Goal: Task Accomplishment & Management: Manage account settings

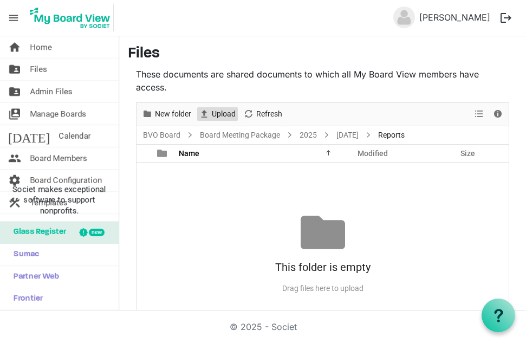
scroll to position [35, 0]
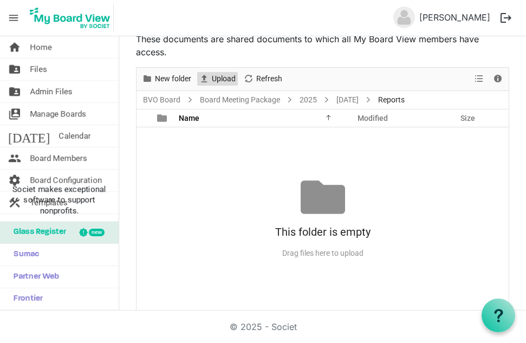
click at [225, 80] on span "Upload" at bounding box center [224, 79] width 26 height 14
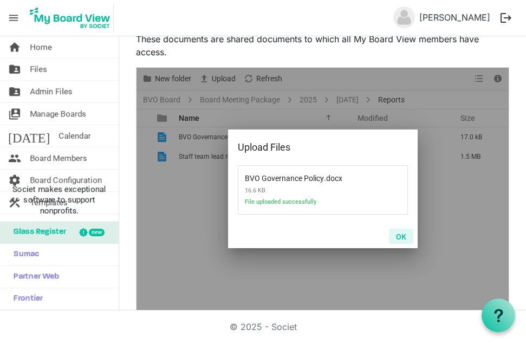
click at [396, 236] on button "OK" at bounding box center [401, 236] width 24 height 15
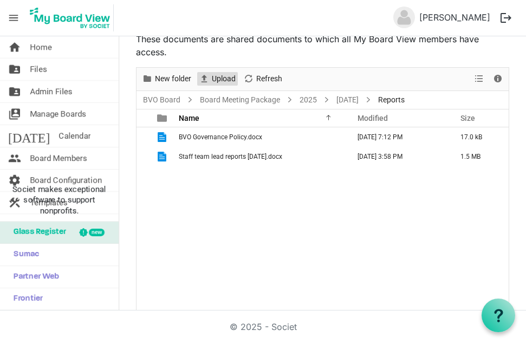
click at [223, 76] on span "Upload" at bounding box center [224, 79] width 26 height 14
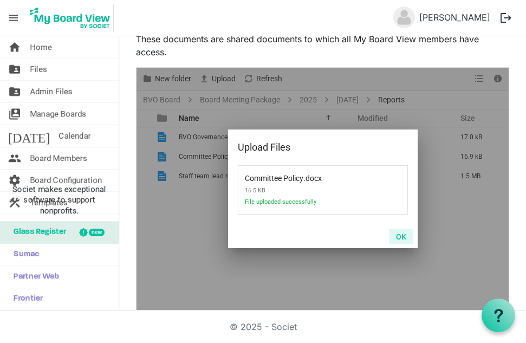
click at [395, 236] on button "OK" at bounding box center [401, 236] width 24 height 15
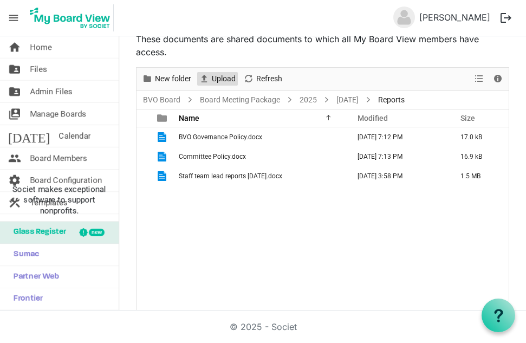
click at [220, 77] on span "Upload" at bounding box center [224, 79] width 26 height 14
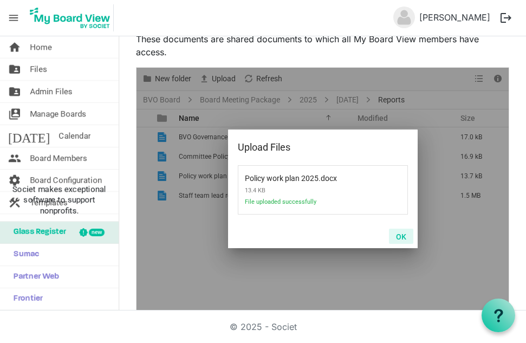
click at [394, 236] on button "OK" at bounding box center [401, 236] width 24 height 15
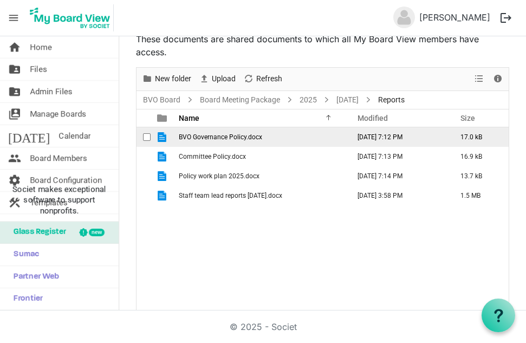
click at [212, 137] on span "BVO Governance Policy.docx" at bounding box center [220, 137] width 83 height 8
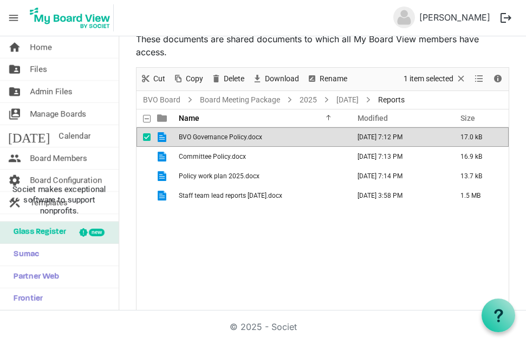
click at [212, 137] on span "BVO Governance Policy.docx" at bounding box center [220, 137] width 83 height 8
click at [230, 74] on span "Delete" at bounding box center [234, 79] width 23 height 14
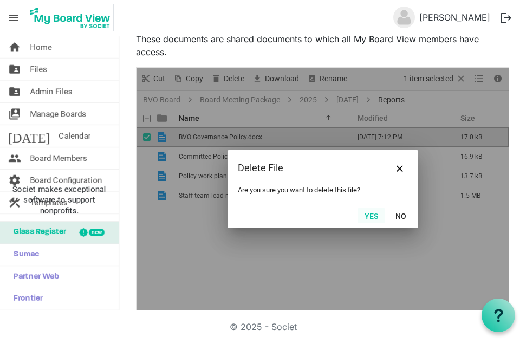
click at [367, 217] on button "Yes" at bounding box center [371, 215] width 28 height 15
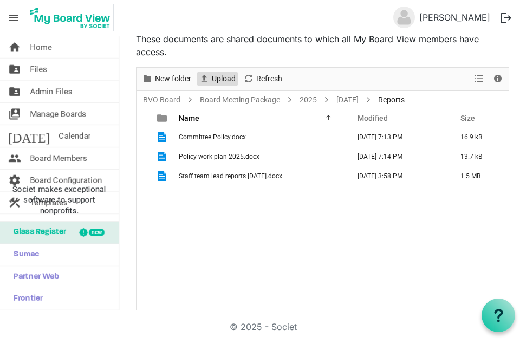
click at [226, 75] on span "Upload" at bounding box center [224, 79] width 26 height 14
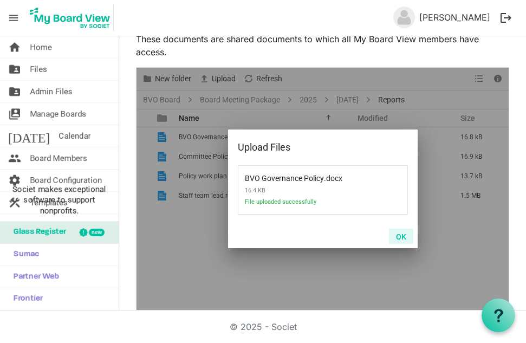
click at [406, 235] on button "OK" at bounding box center [401, 236] width 24 height 15
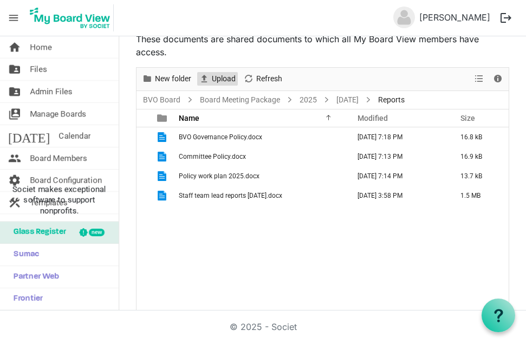
scroll to position [44, 0]
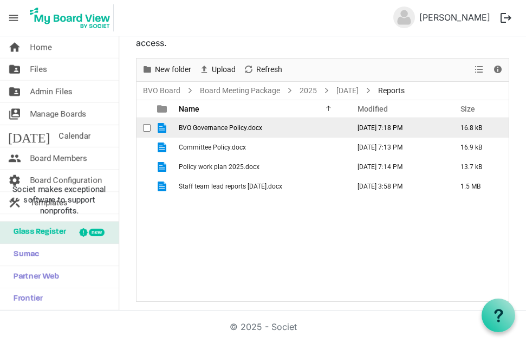
click at [239, 132] on td "BVO Governance Policy.docx" at bounding box center [260, 127] width 171 height 19
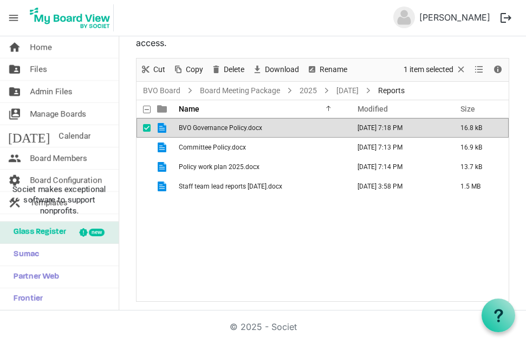
click at [239, 132] on td "BVO Governance Policy.docx" at bounding box center [260, 127] width 171 height 19
click at [294, 135] on td "BVO Governance Policy.docx" at bounding box center [260, 127] width 171 height 19
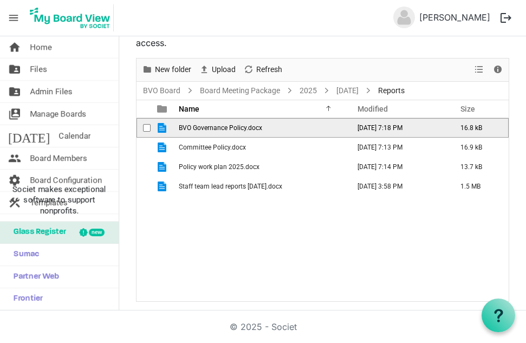
click at [294, 135] on td "BVO Governance Policy.docx" at bounding box center [260, 127] width 171 height 19
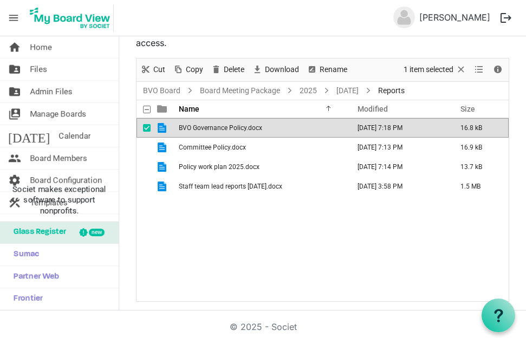
click at [301, 131] on td "BVO Governance Policy.docx" at bounding box center [260, 127] width 171 height 19
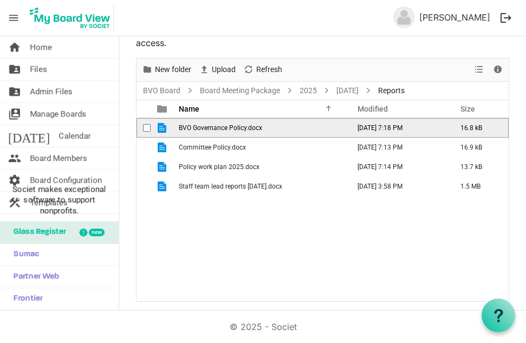
click at [301, 131] on td "BVO Governance Policy.docx" at bounding box center [260, 127] width 171 height 19
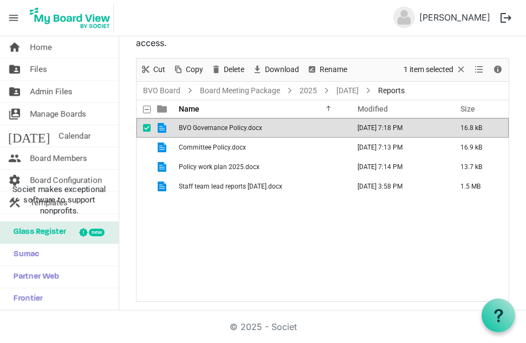
click at [301, 131] on td "BVO Governance Policy.docx" at bounding box center [260, 127] width 171 height 19
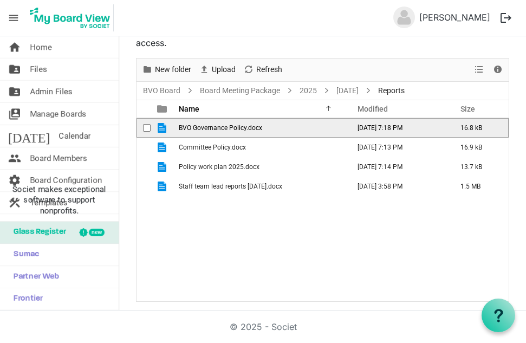
click at [301, 131] on td "BVO Governance Policy.docx" at bounding box center [260, 127] width 171 height 19
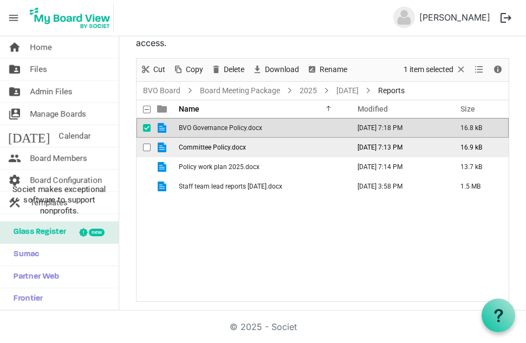
click at [237, 151] on td "Committee Policy.docx" at bounding box center [260, 147] width 171 height 19
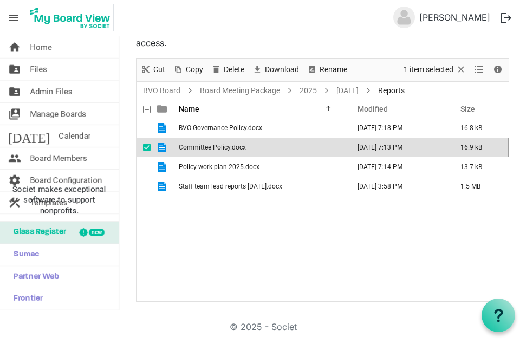
click at [237, 151] on td "Committee Policy.docx" at bounding box center [260, 147] width 171 height 19
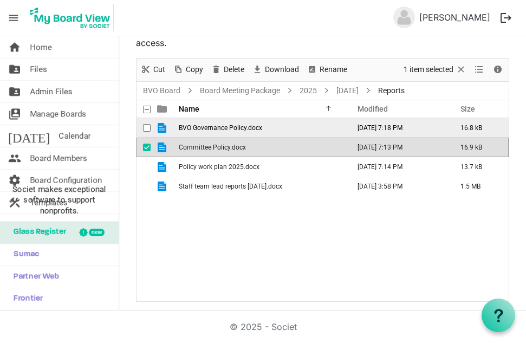
click at [260, 129] on span "BVO Governance Policy.docx" at bounding box center [220, 128] width 83 height 8
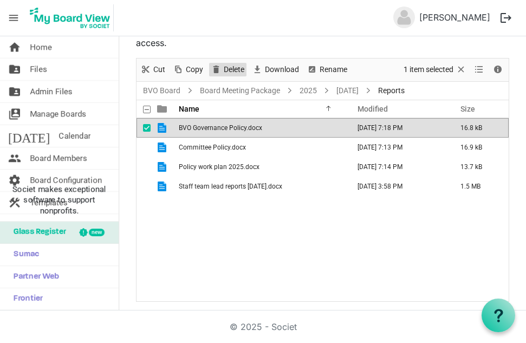
click at [238, 67] on span "Delete" at bounding box center [234, 70] width 23 height 14
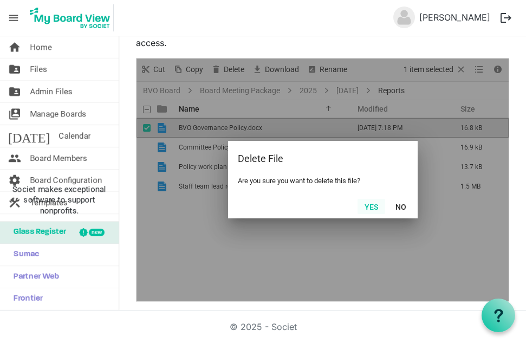
click at [369, 206] on button "Yes" at bounding box center [371, 206] width 28 height 15
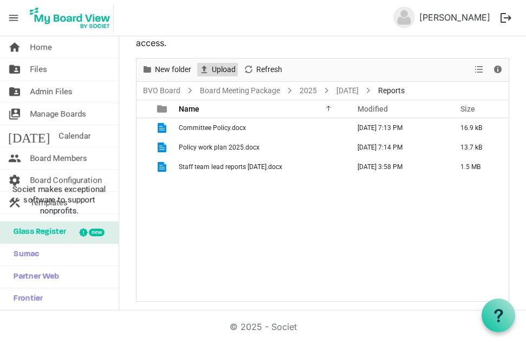
click at [220, 69] on span "Upload" at bounding box center [224, 70] width 26 height 14
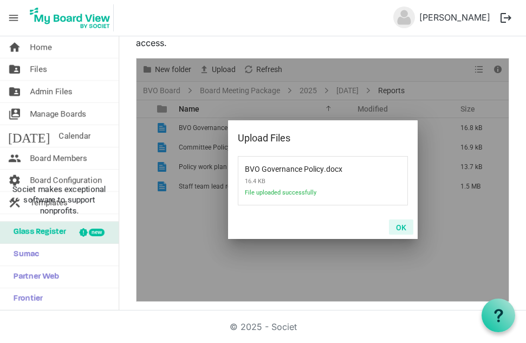
click at [399, 226] on button "OK" at bounding box center [401, 226] width 24 height 15
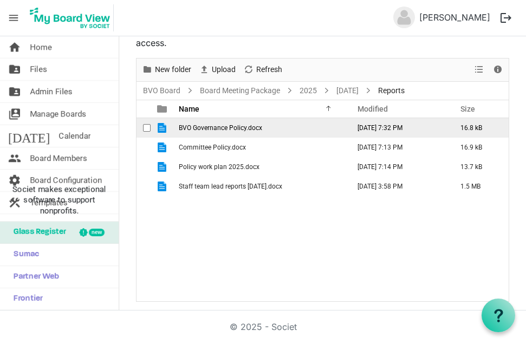
click at [235, 127] on span "BVO Governance Policy.docx" at bounding box center [220, 128] width 83 height 8
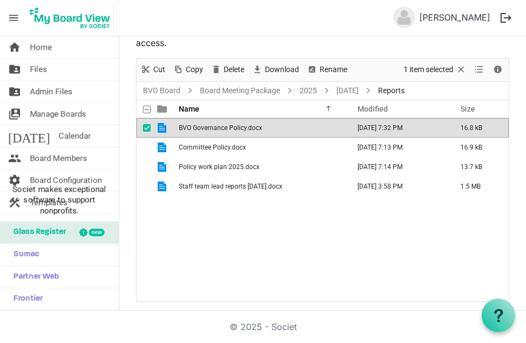
click at [235, 127] on span "BVO Governance Policy.docx" at bounding box center [220, 128] width 83 height 8
click at [304, 132] on td "BVO Governance Policy.docx" at bounding box center [260, 127] width 171 height 19
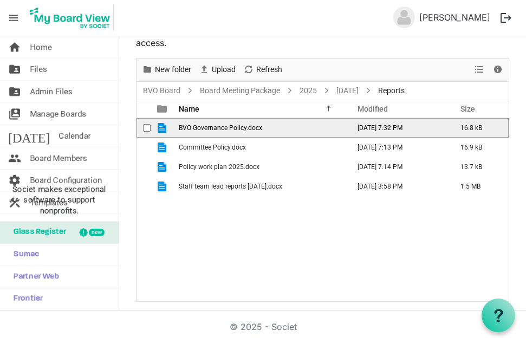
click at [304, 132] on td "BVO Governance Policy.docx" at bounding box center [260, 127] width 171 height 19
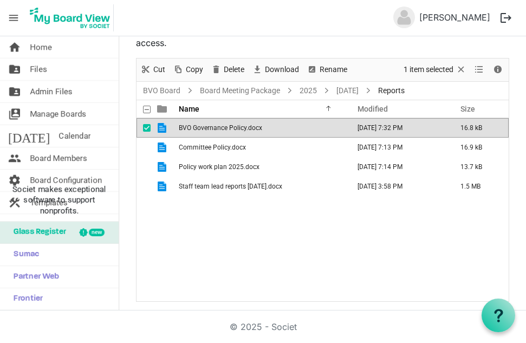
click at [304, 132] on td "BVO Governance Policy.docx" at bounding box center [260, 127] width 171 height 19
click at [233, 66] on span "Delete" at bounding box center [234, 70] width 23 height 14
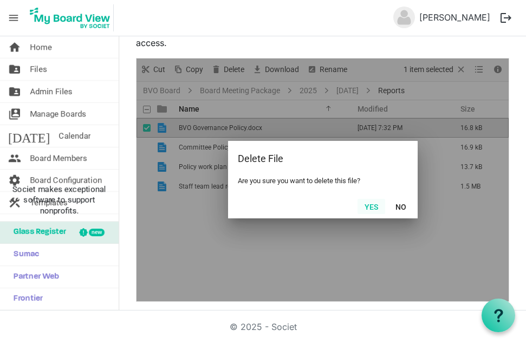
click at [369, 208] on button "Yes" at bounding box center [371, 206] width 28 height 15
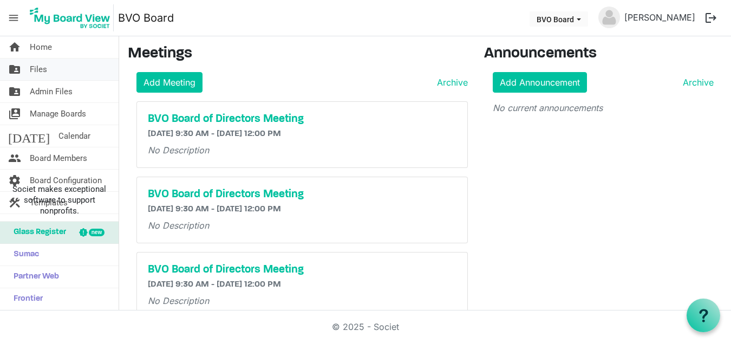
click at [40, 67] on span "Files" at bounding box center [38, 69] width 17 height 22
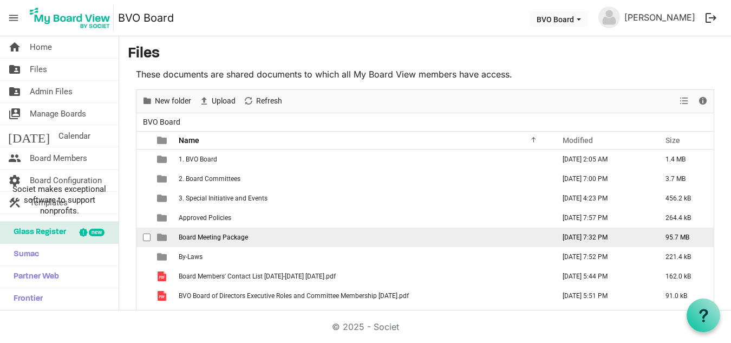
click at [213, 237] on span "Board Meeting Package" at bounding box center [213, 237] width 69 height 8
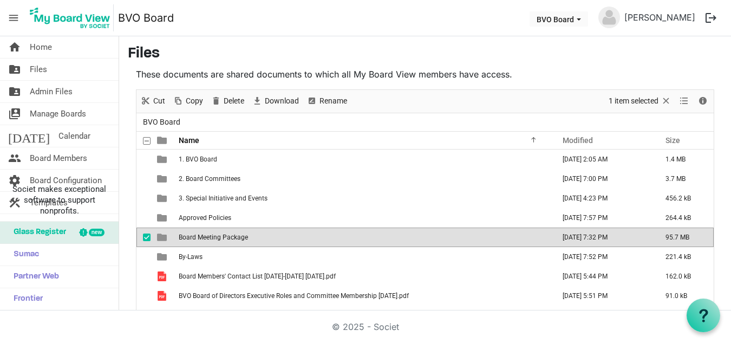
click at [213, 237] on span "Board Meeting Package" at bounding box center [213, 237] width 69 height 8
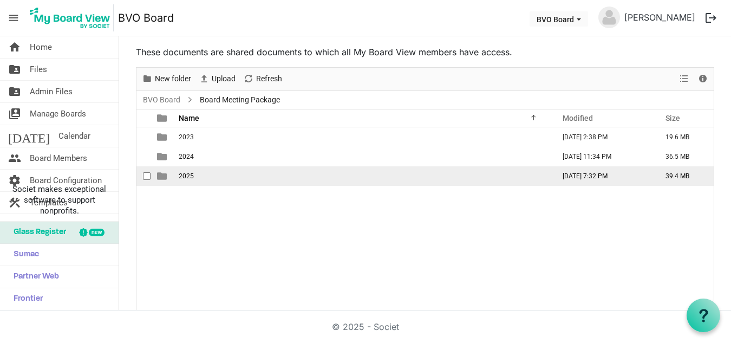
click at [188, 174] on span "2025" at bounding box center [186, 176] width 15 height 8
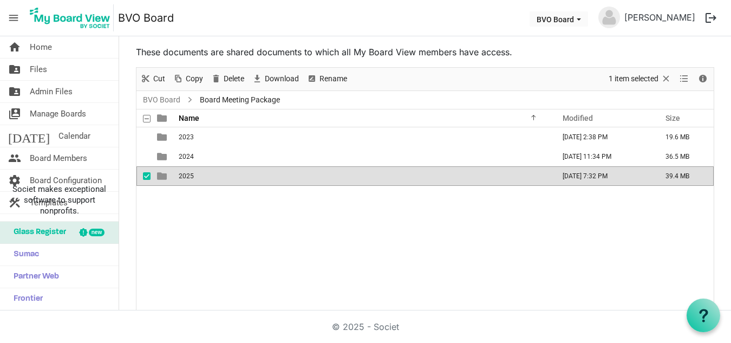
click at [188, 174] on span "2025" at bounding box center [186, 176] width 15 height 8
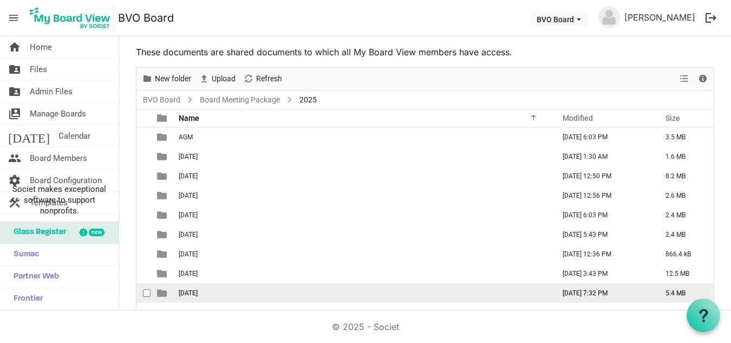
click at [198, 292] on span "[DATE]" at bounding box center [188, 293] width 19 height 8
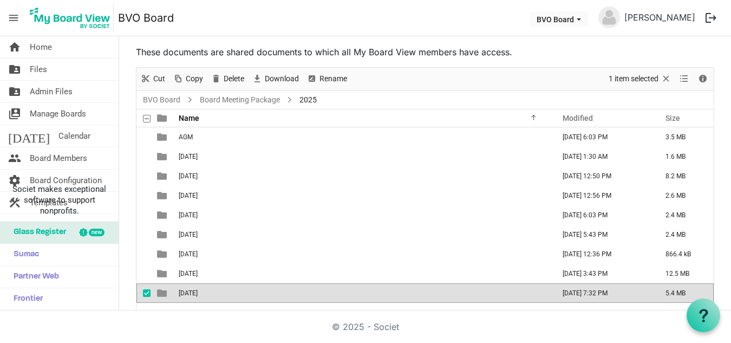
click at [198, 292] on span "[DATE]" at bounding box center [188, 293] width 19 height 8
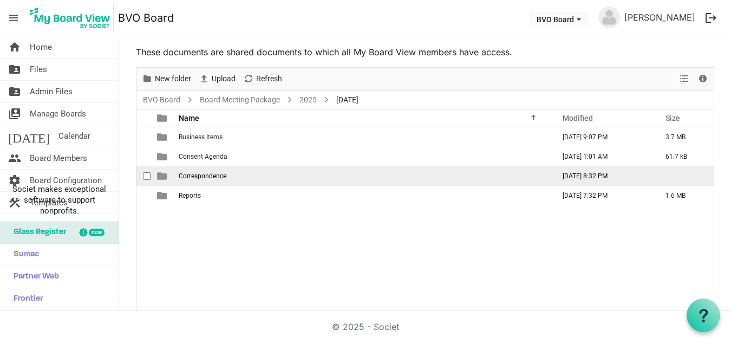
click at [207, 177] on span "Correspondence" at bounding box center [203, 176] width 48 height 8
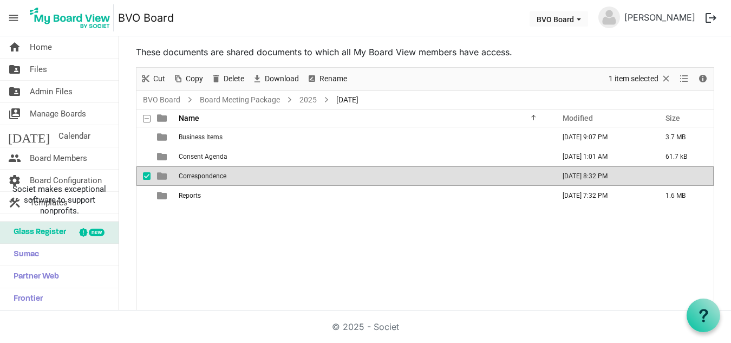
click at [207, 177] on span "Correspondence" at bounding box center [203, 176] width 48 height 8
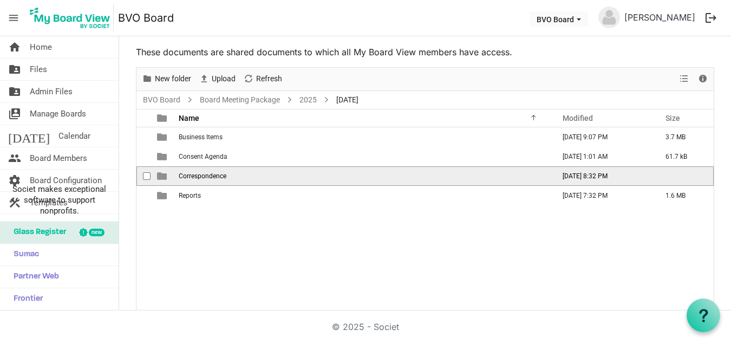
click at [207, 177] on span "Correspondence" at bounding box center [203, 176] width 48 height 8
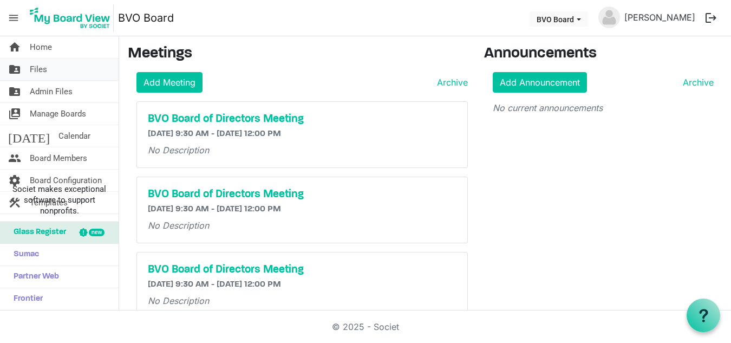
click at [42, 70] on span "Files" at bounding box center [38, 69] width 17 height 22
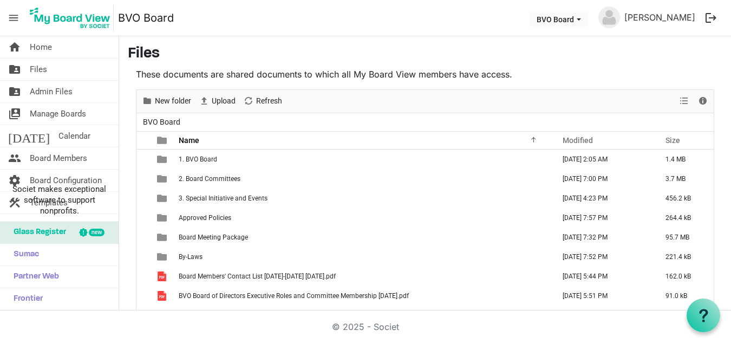
click at [42, 70] on span "Files" at bounding box center [38, 69] width 17 height 22
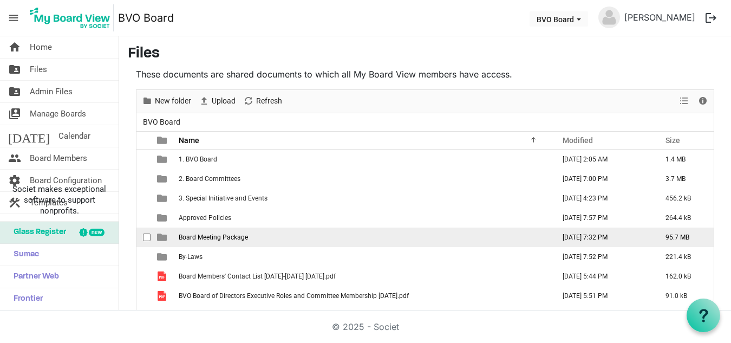
click at [207, 234] on span "Board Meeting Package" at bounding box center [213, 237] width 69 height 8
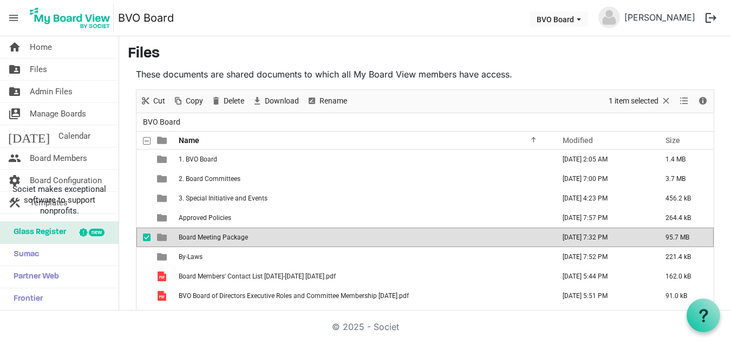
click at [207, 234] on span "Board Meeting Package" at bounding box center [213, 237] width 69 height 8
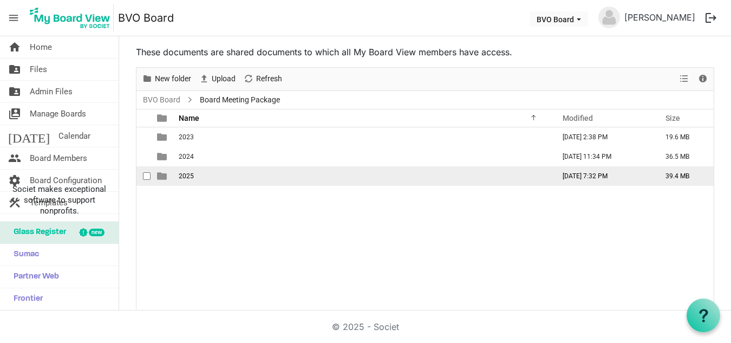
click at [191, 175] on span "2025" at bounding box center [186, 176] width 15 height 8
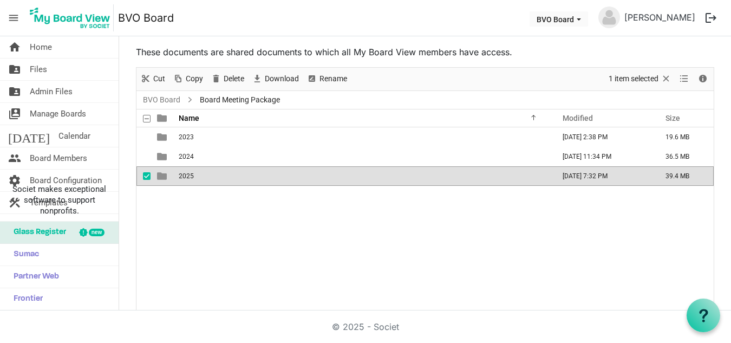
click at [191, 175] on span "2025" at bounding box center [186, 176] width 15 height 8
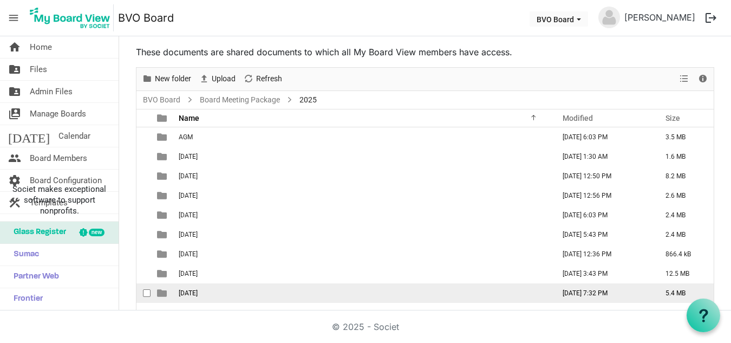
click at [198, 293] on span "[DATE]" at bounding box center [188, 293] width 19 height 8
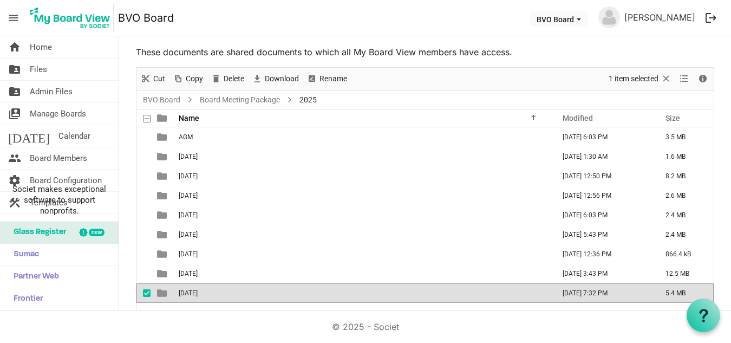
click at [198, 293] on span "[DATE]" at bounding box center [188, 293] width 19 height 8
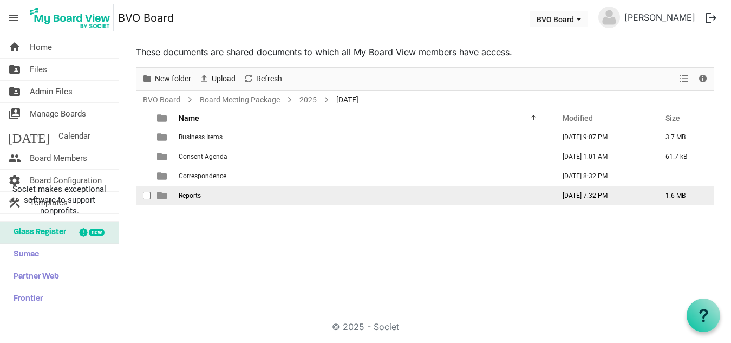
click at [195, 196] on span "Reports" at bounding box center [190, 196] width 22 height 8
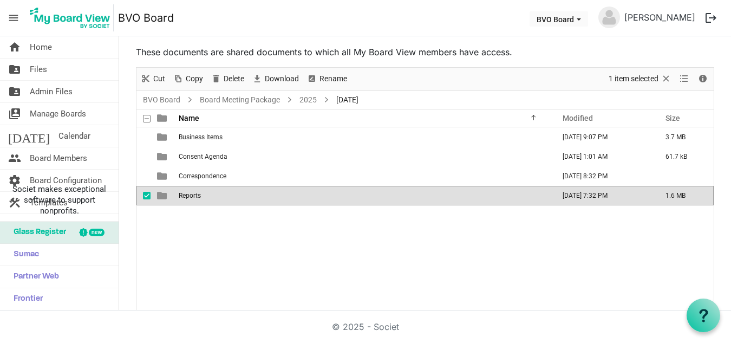
click at [195, 196] on span "Reports" at bounding box center [190, 196] width 22 height 8
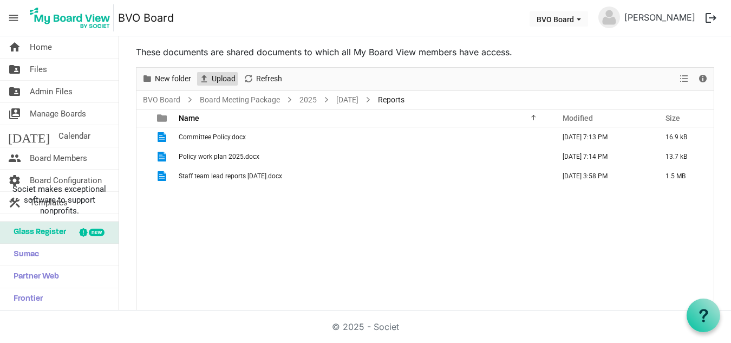
click at [221, 76] on span "Upload" at bounding box center [224, 79] width 26 height 14
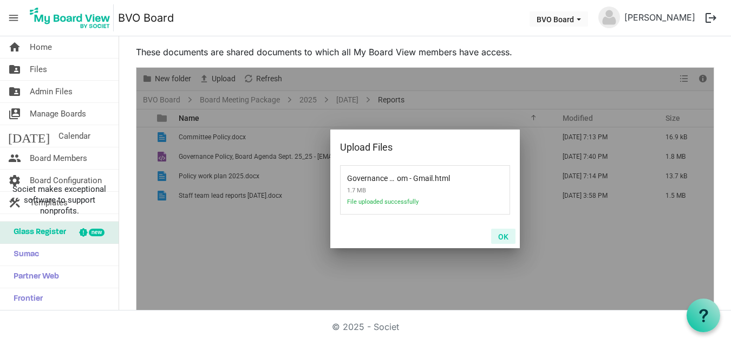
click at [500, 237] on button "OK" at bounding box center [503, 236] width 24 height 15
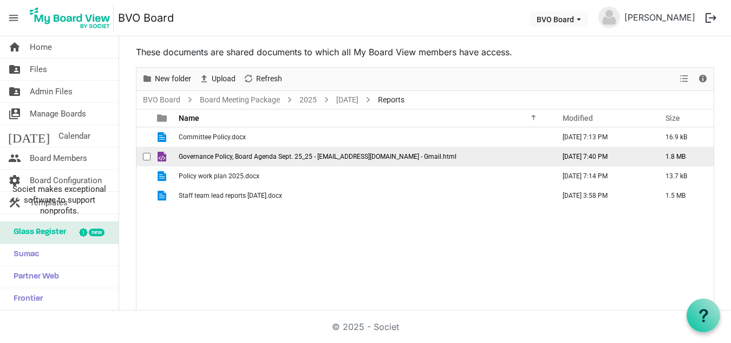
click at [337, 156] on span "Governance Policy, Board Agenda Sept. 25_25 - dianeehg@gmail.com - Gmail.html" at bounding box center [318, 157] width 278 height 8
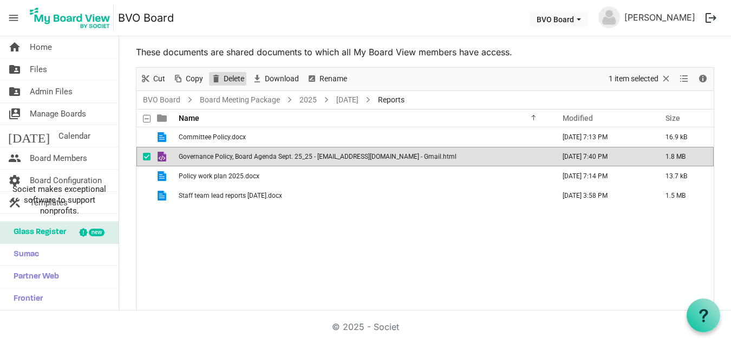
click at [231, 78] on span "Delete" at bounding box center [234, 79] width 23 height 14
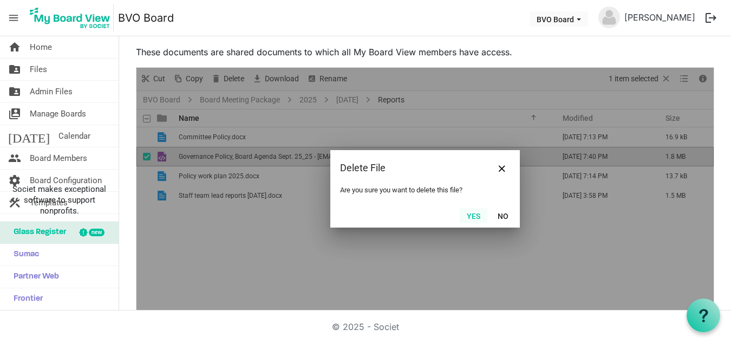
click at [471, 212] on button "Yes" at bounding box center [474, 215] width 28 height 15
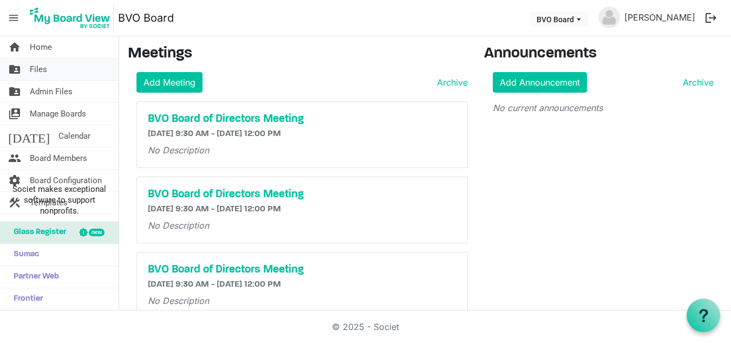
click at [44, 71] on span "Files" at bounding box center [38, 69] width 17 height 22
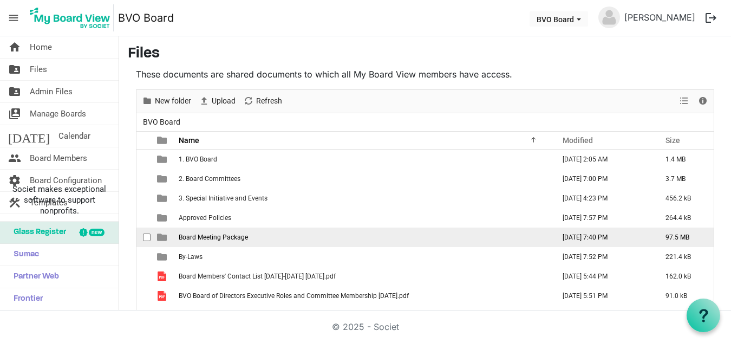
click at [211, 237] on span "Board Meeting Package" at bounding box center [213, 237] width 69 height 8
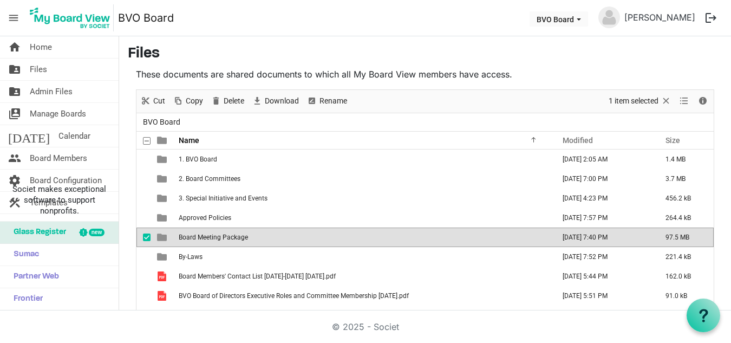
click at [279, 242] on td "Board Meeting Package" at bounding box center [363, 236] width 376 height 19
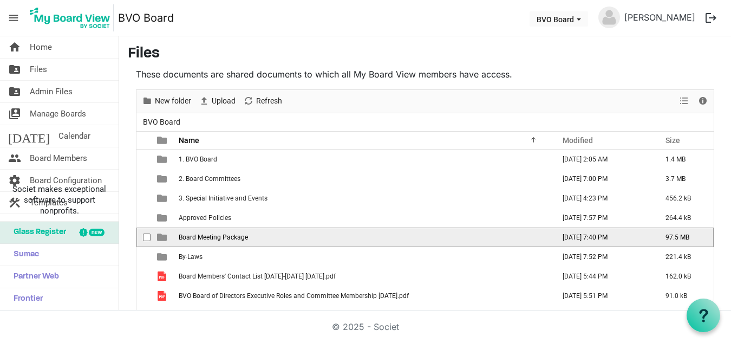
click at [279, 242] on td "Board Meeting Package" at bounding box center [363, 236] width 376 height 19
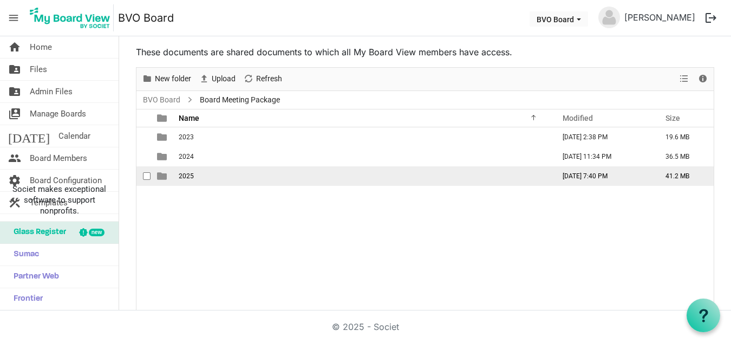
click at [188, 173] on span "2025" at bounding box center [186, 176] width 15 height 8
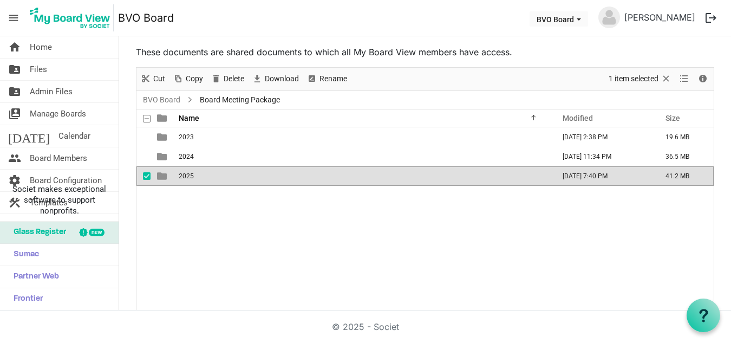
click at [188, 173] on span "2025" at bounding box center [186, 176] width 15 height 8
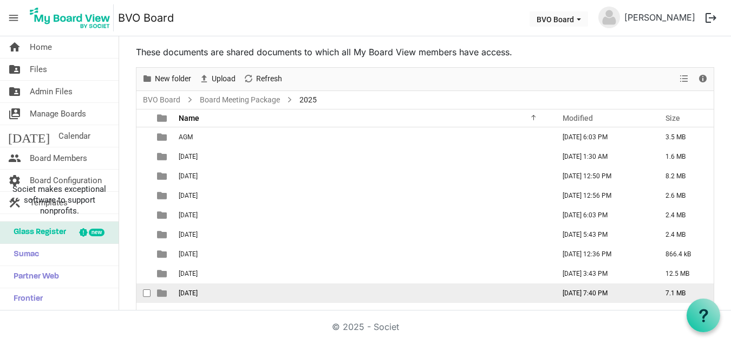
click at [198, 290] on span "[DATE]" at bounding box center [188, 293] width 19 height 8
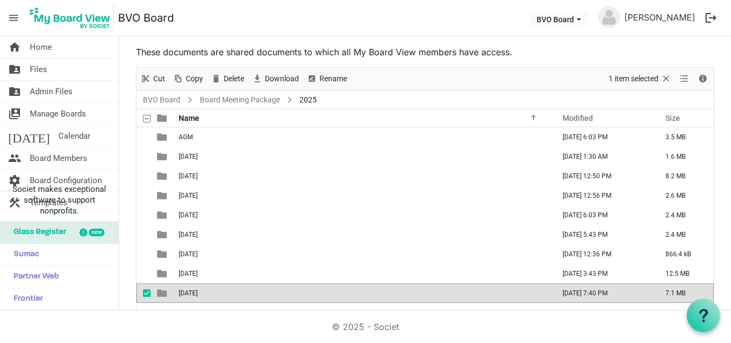
click at [198, 290] on span "[DATE]" at bounding box center [188, 293] width 19 height 8
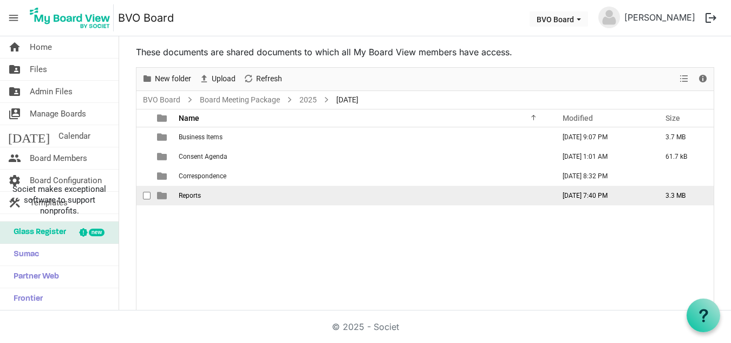
click at [191, 195] on span "Reports" at bounding box center [190, 196] width 22 height 8
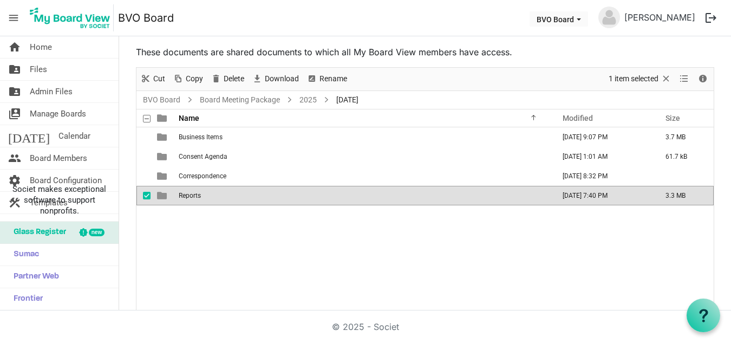
click at [191, 195] on span "Reports" at bounding box center [190, 196] width 22 height 8
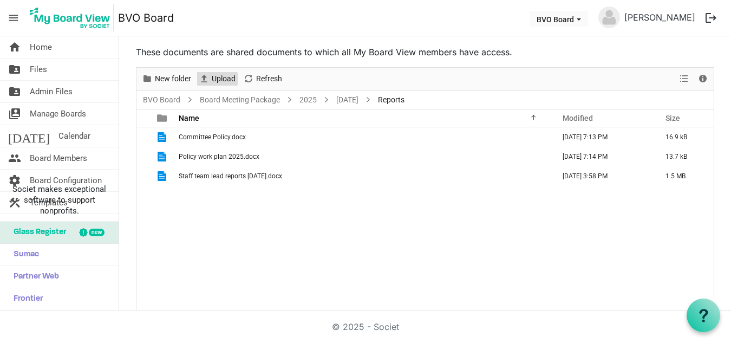
click at [221, 80] on span "Upload" at bounding box center [224, 79] width 26 height 14
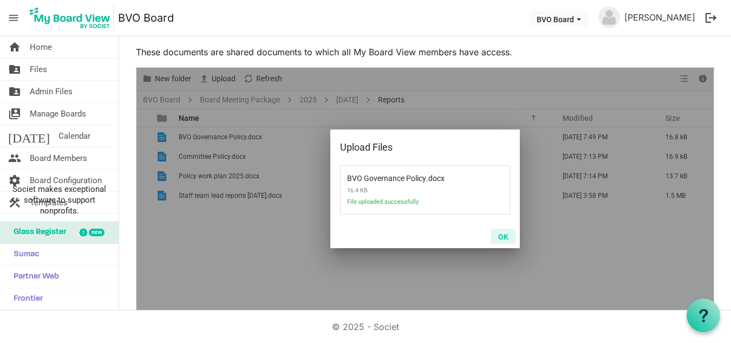
click at [500, 234] on button "OK" at bounding box center [503, 236] width 24 height 15
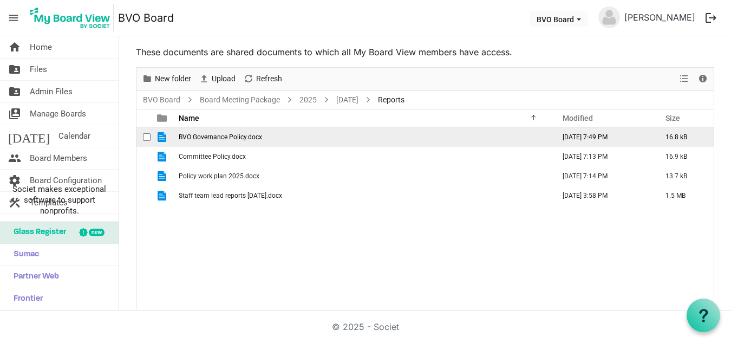
click at [227, 136] on span "BVO Governance Policy.docx" at bounding box center [220, 137] width 83 height 8
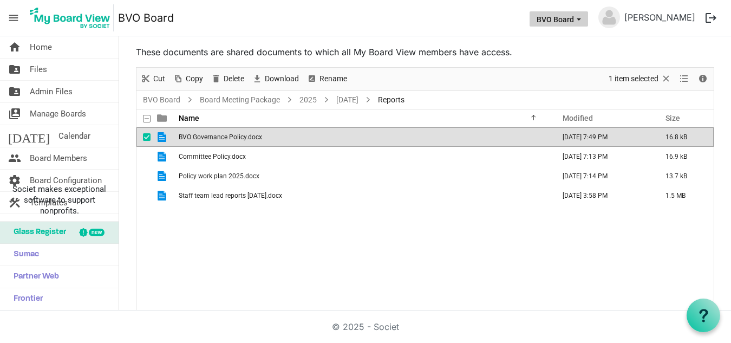
click at [584, 17] on span "BVO Board dropdownbutton" at bounding box center [579, 19] width 10 height 4
click at [411, 139] on td "BVO Governance Policy.docx" at bounding box center [363, 136] width 376 height 19
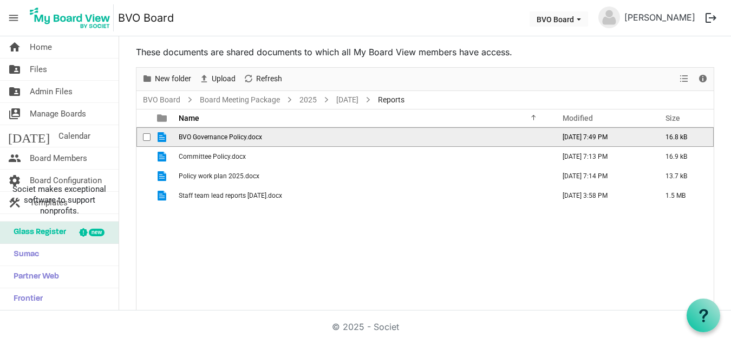
click at [411, 139] on td "BVO Governance Policy.docx" at bounding box center [363, 136] width 376 height 19
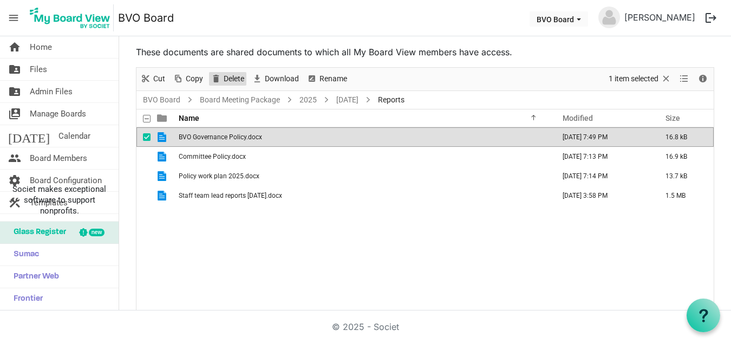
click at [236, 77] on span "Delete" at bounding box center [234, 79] width 23 height 14
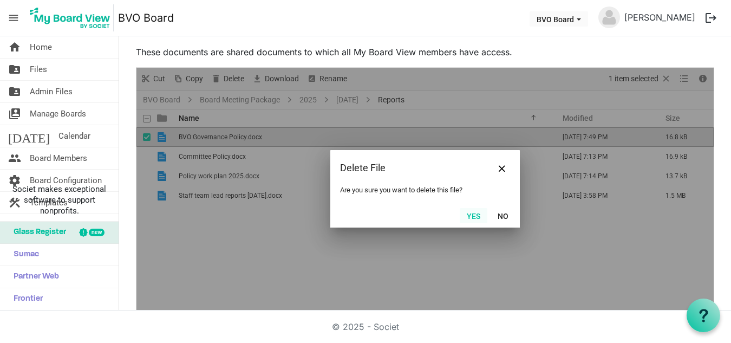
click at [469, 217] on button "Yes" at bounding box center [474, 215] width 28 height 15
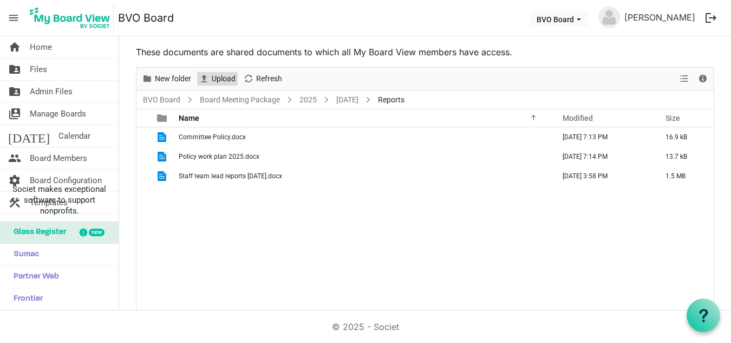
click at [219, 77] on span "Upload" at bounding box center [224, 79] width 26 height 14
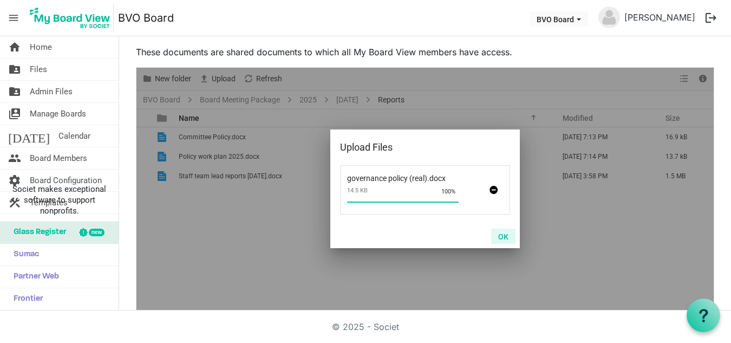
click at [500, 237] on button "OK" at bounding box center [503, 236] width 24 height 15
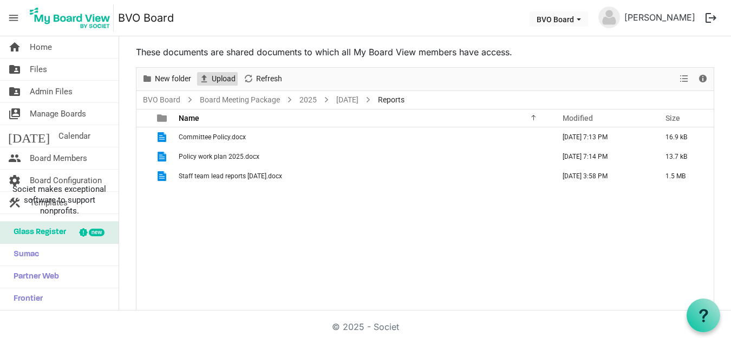
click at [218, 79] on span "Upload" at bounding box center [224, 79] width 26 height 14
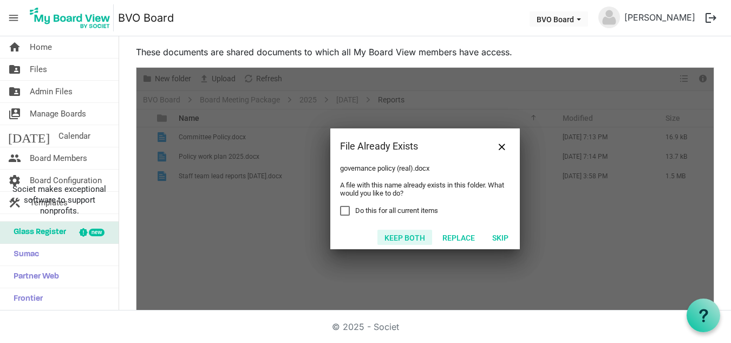
click at [406, 237] on button "Keep both" at bounding box center [404, 237] width 55 height 15
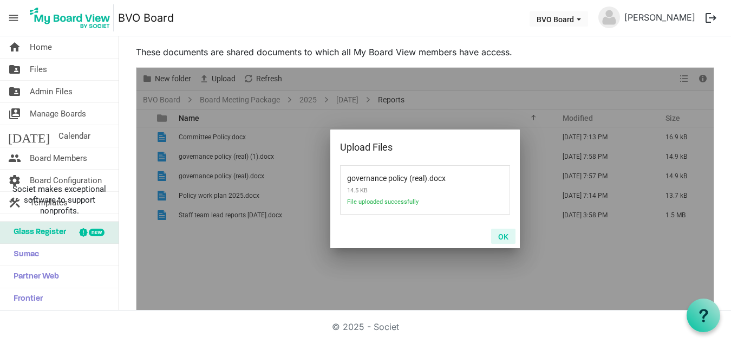
click at [498, 237] on button "OK" at bounding box center [503, 236] width 24 height 15
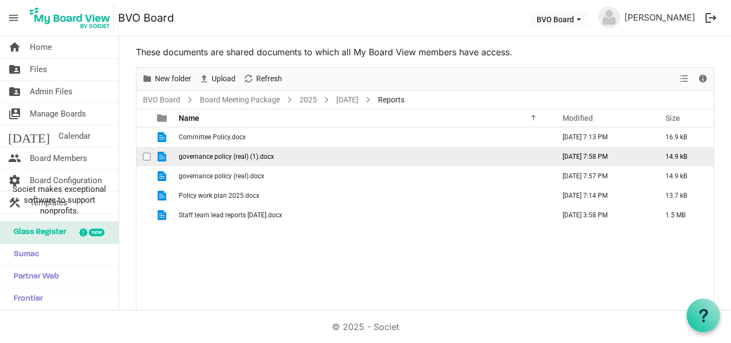
click at [207, 158] on span "governance policy (real) (1).docx" at bounding box center [226, 157] width 95 height 8
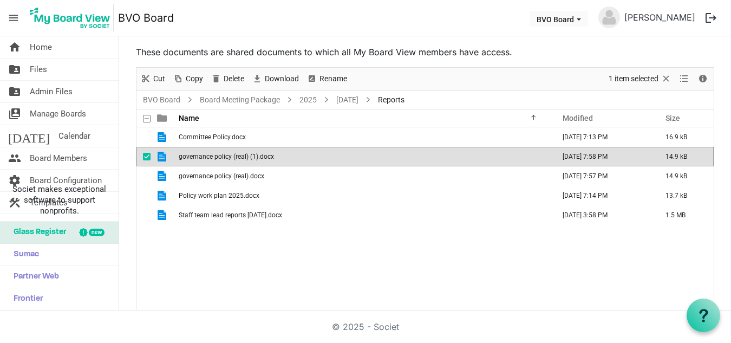
click at [207, 158] on span "governance policy (real) (1).docx" at bounding box center [226, 157] width 95 height 8
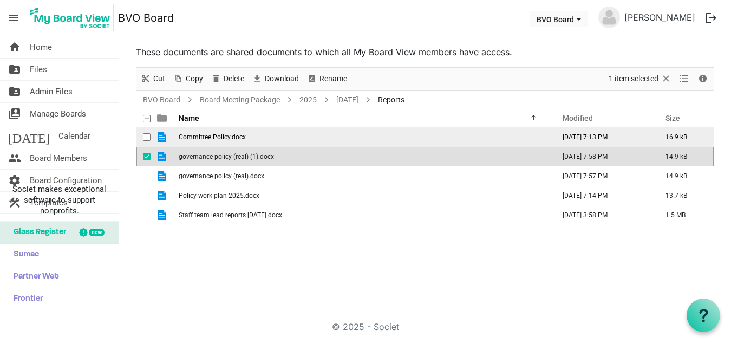
click at [293, 134] on td "Committee Policy.docx" at bounding box center [363, 136] width 376 height 19
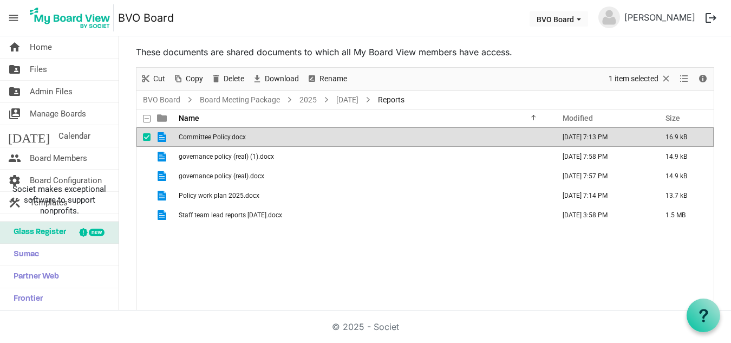
click at [293, 134] on td "Committee Policy.docx" at bounding box center [363, 136] width 376 height 19
click at [559, 14] on button "BVO Board" at bounding box center [559, 18] width 58 height 15
click at [461, 142] on td "Committee Policy.docx" at bounding box center [363, 136] width 376 height 19
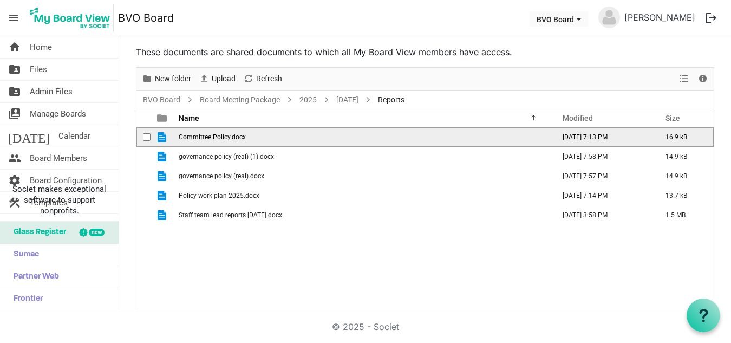
click at [461, 142] on td "Committee Policy.docx" at bounding box center [363, 136] width 376 height 19
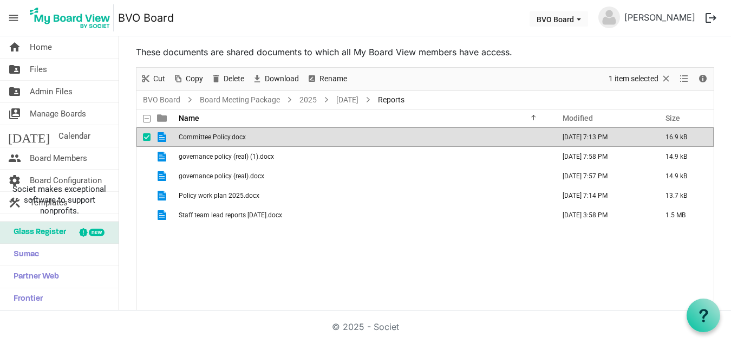
click at [461, 142] on td "Committee Policy.docx" at bounding box center [363, 136] width 376 height 19
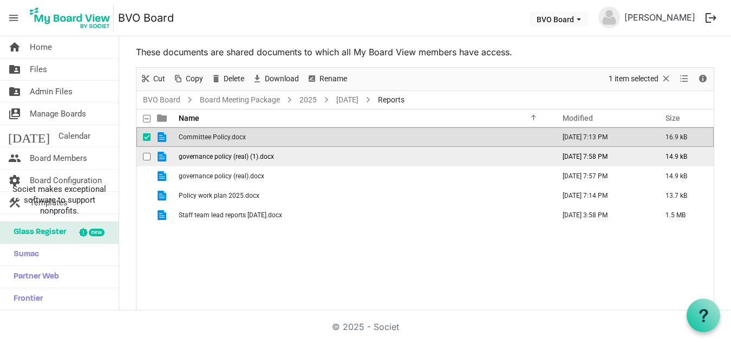
click at [225, 158] on span "governance policy (real) (1).docx" at bounding box center [226, 157] width 95 height 8
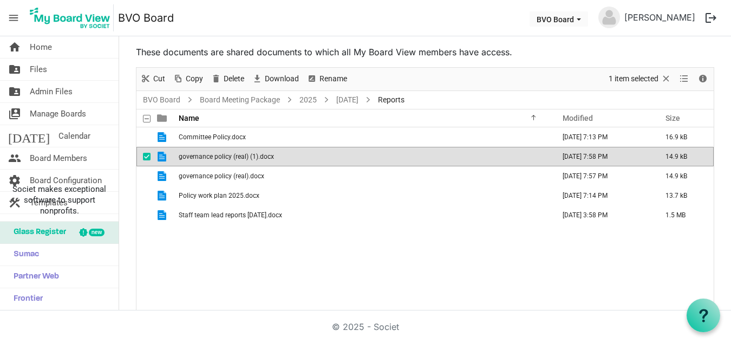
click at [225, 158] on span "governance policy (real) (1).docx" at bounding box center [226, 157] width 95 height 8
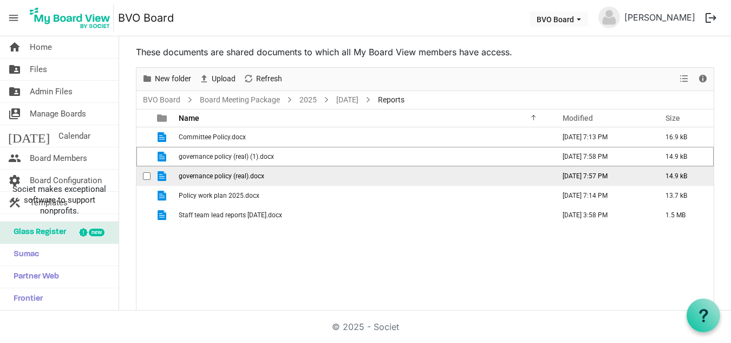
click at [256, 175] on span "governance policy (real).docx" at bounding box center [222, 176] width 86 height 8
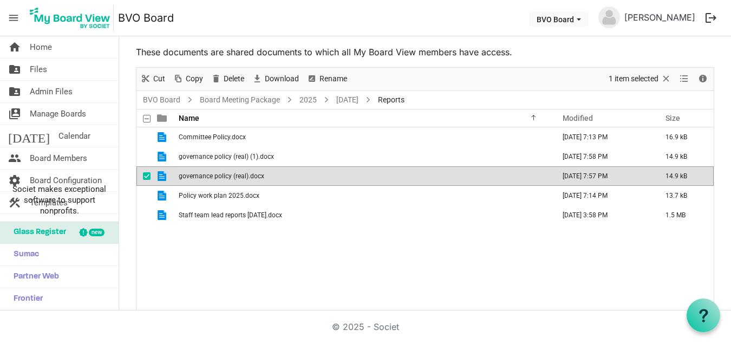
click at [256, 175] on span "governance policy (real).docx" at bounding box center [222, 176] width 86 height 8
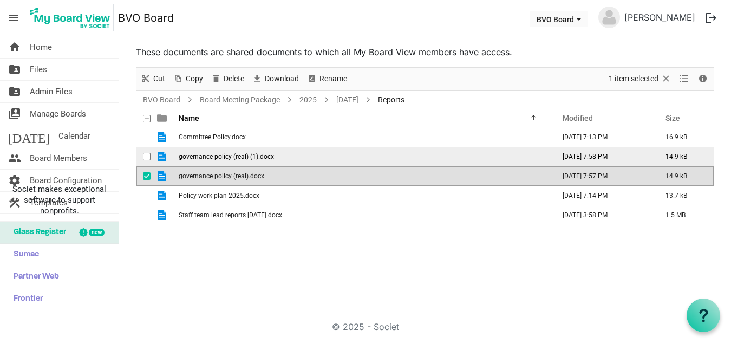
click at [233, 156] on span "governance policy (real) (1).docx" at bounding box center [226, 157] width 95 height 8
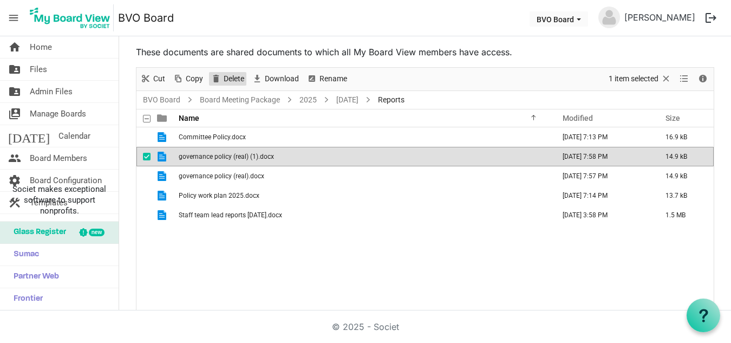
click at [231, 76] on span "Delete" at bounding box center [234, 79] width 23 height 14
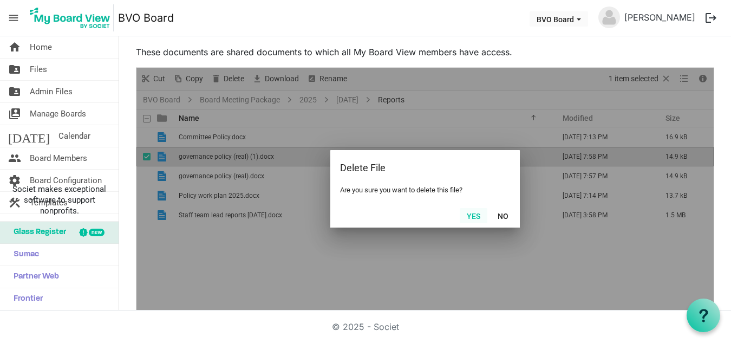
click at [469, 217] on button "Yes" at bounding box center [474, 215] width 28 height 15
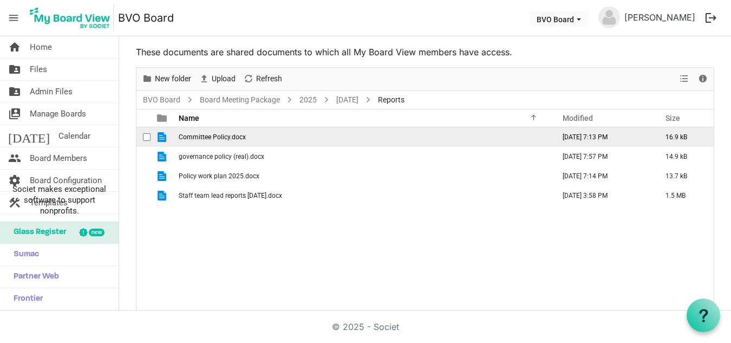
click at [231, 136] on span "Committee Policy.docx" at bounding box center [212, 137] width 67 height 8
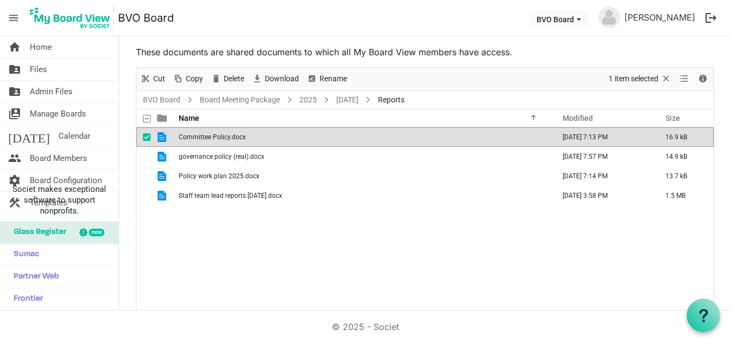
click at [305, 138] on td "Committee Policy.docx" at bounding box center [363, 136] width 376 height 19
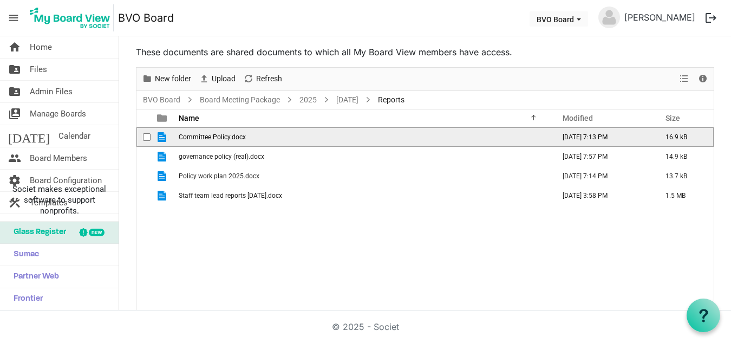
click at [305, 138] on td "Committee Policy.docx" at bounding box center [363, 136] width 376 height 19
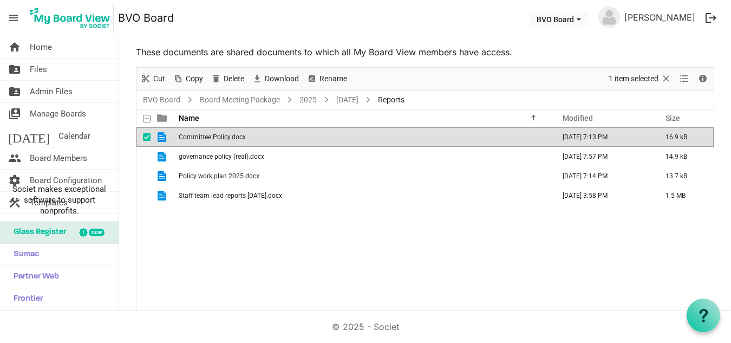
click at [238, 137] on span "Committee Policy.docx" at bounding box center [212, 137] width 67 height 8
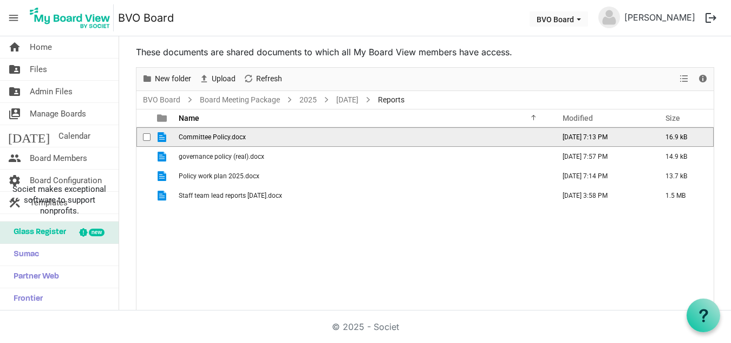
click at [238, 137] on span "Committee Policy.docx" at bounding box center [212, 137] width 67 height 8
